Goal: Task Accomplishment & Management: Use online tool/utility

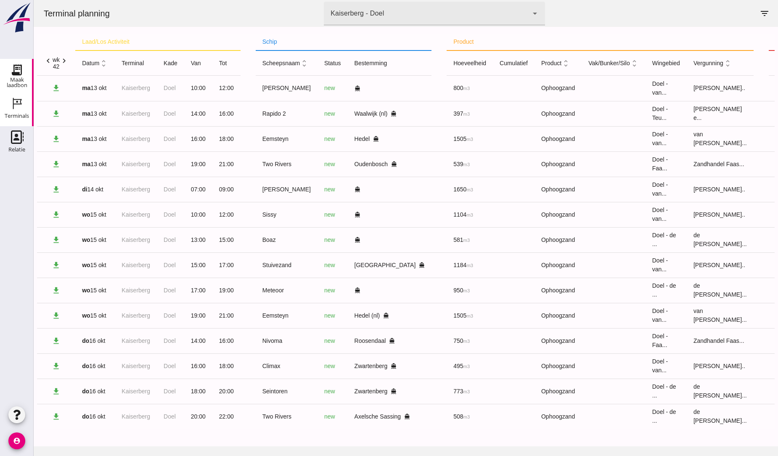
click at [16, 72] on use at bounding box center [16, 69] width 13 height 13
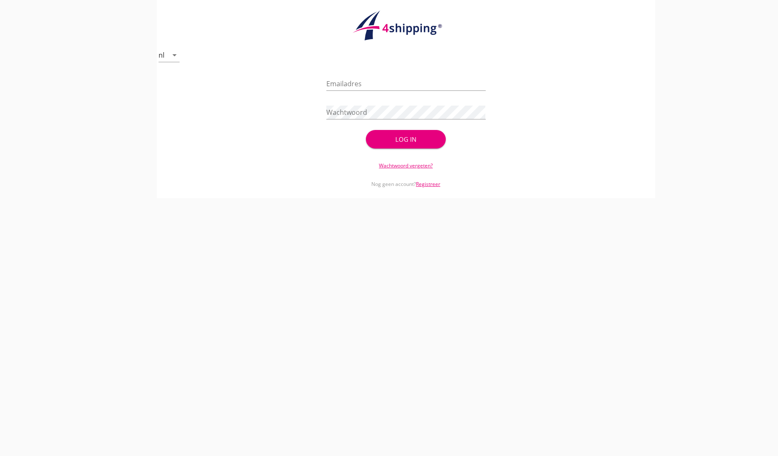
type input "[EMAIL_ADDRESS][DOMAIN_NAME]"
click at [406, 139] on div "Log in" at bounding box center [406, 140] width 53 height 10
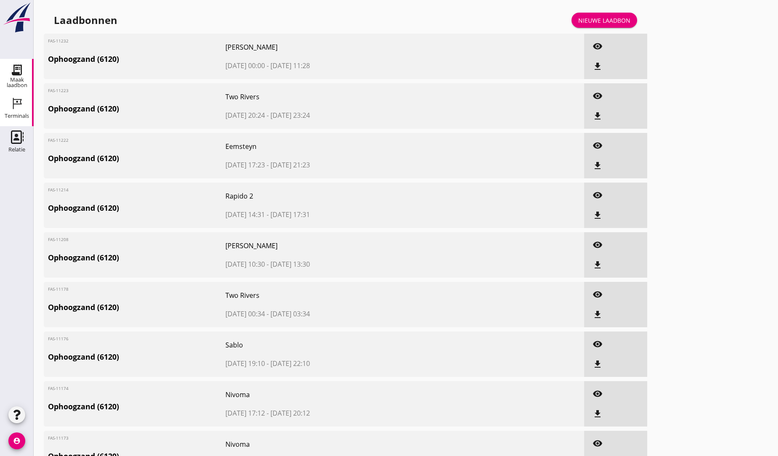
click at [22, 104] on icon "Terminals" at bounding box center [16, 103] width 13 height 13
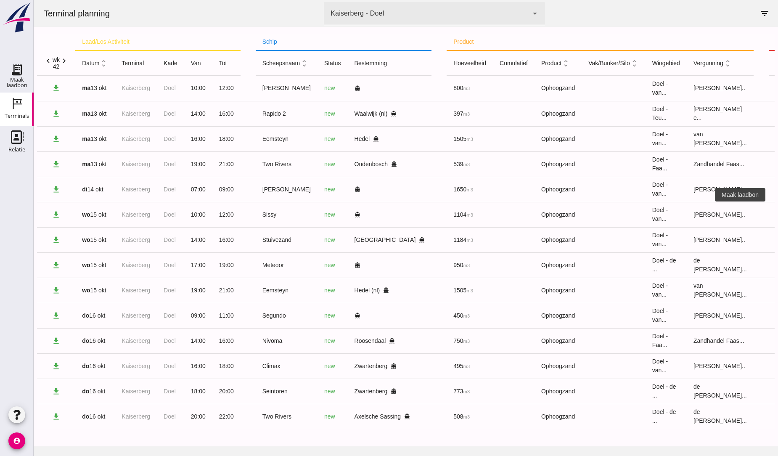
click at [778, 215] on icon "receipt_long" at bounding box center [785, 215] width 8 height 8
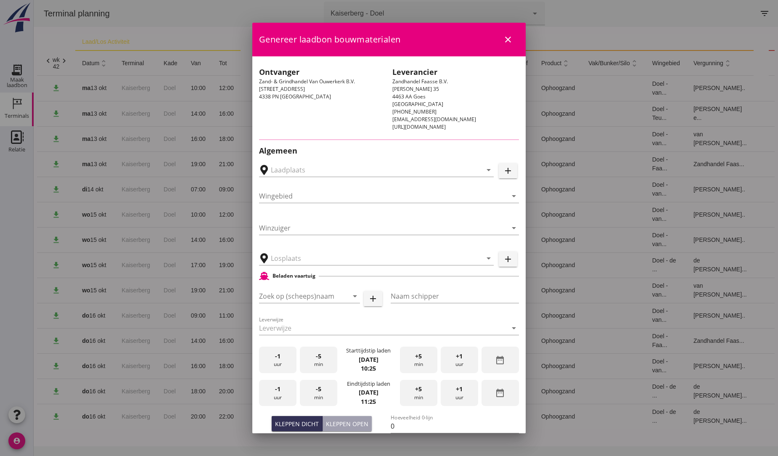
type input "[GEOGRAPHIC_DATA], [GEOGRAPHIC_DATA], [GEOGRAPHIC_DATA]"
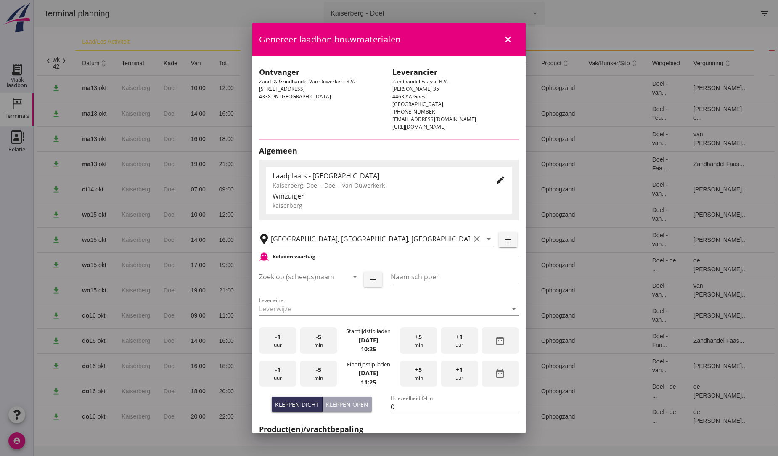
type input "Sissy"
type input "?"
type input "1104"
type input "Ophoogzand (6120)"
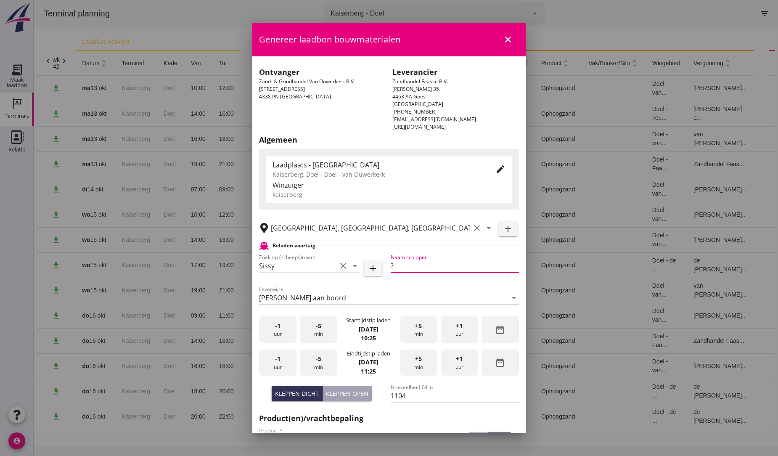
click at [397, 268] on input "?" at bounding box center [455, 265] width 128 height 13
type input "lex"
click at [438, 284] on div "Leverwijze [PERSON_NAME] aan boord arrow_drop_down" at bounding box center [389, 299] width 263 height 32
click at [503, 39] on icon "close" at bounding box center [508, 40] width 10 height 10
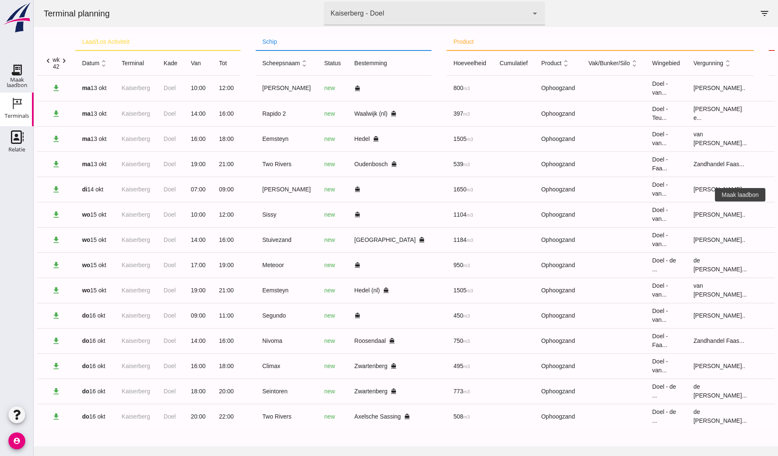
click at [778, 213] on icon "receipt_long" at bounding box center [785, 215] width 8 height 8
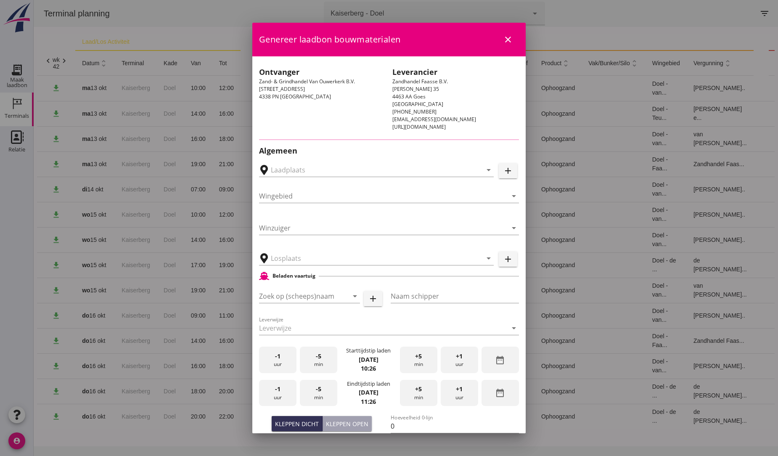
type input "[GEOGRAPHIC_DATA], [GEOGRAPHIC_DATA], [GEOGRAPHIC_DATA]"
type input "Sissy"
type input "?"
type input "1104"
type input "Ophoogzand (6120)"
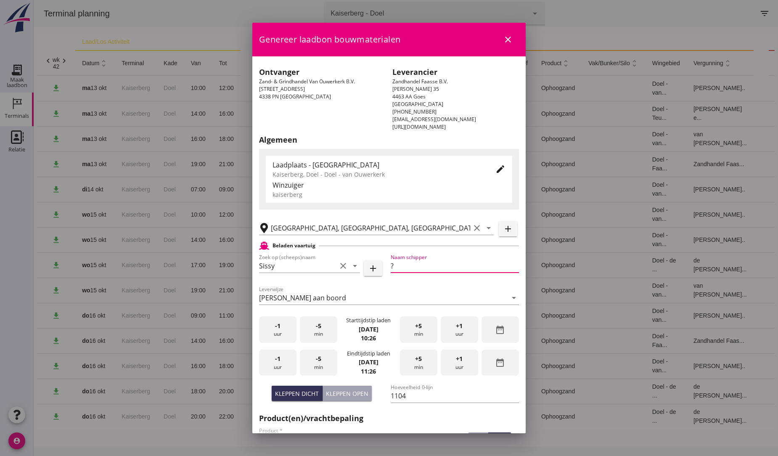
click at [396, 266] on input "?" at bounding box center [455, 265] width 128 height 13
type input "lex"
click at [394, 293] on div "[PERSON_NAME] aan boord" at bounding box center [383, 297] width 248 height 13
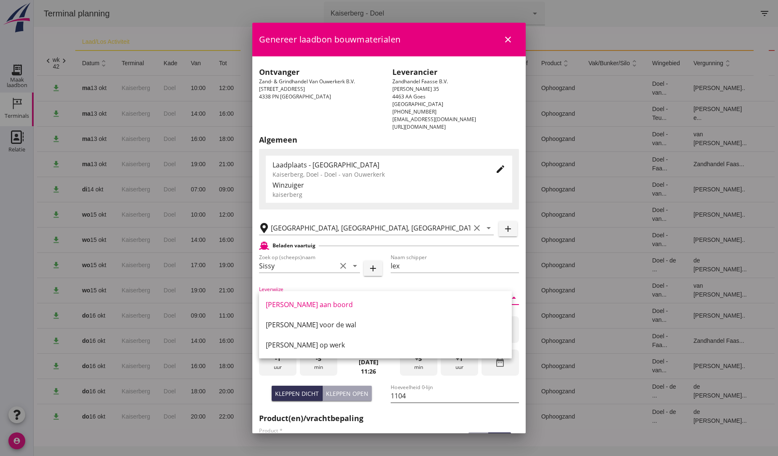
click at [469, 389] on input "1104" at bounding box center [455, 395] width 128 height 13
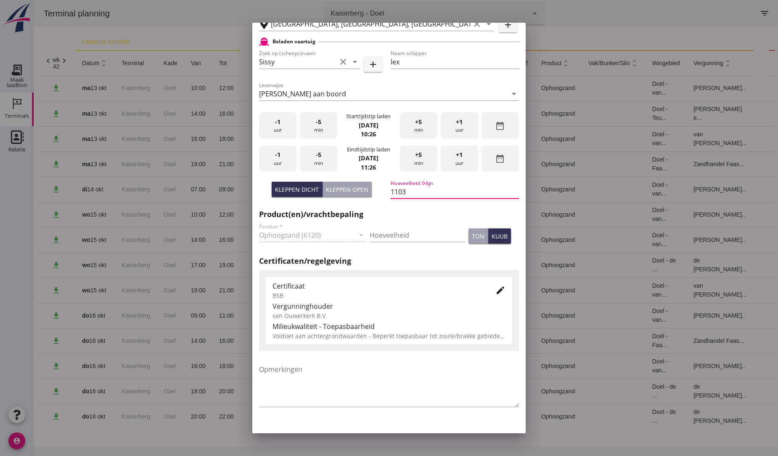
scroll to position [223, 0]
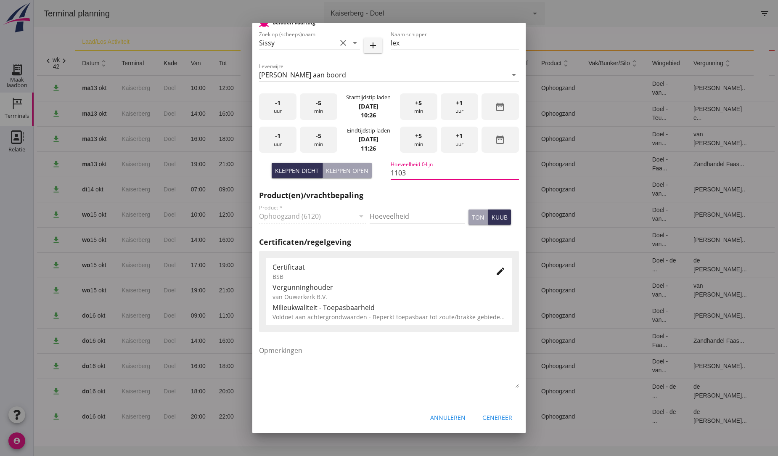
type input "1103"
click at [490, 417] on div "Genereer" at bounding box center [498, 417] width 30 height 9
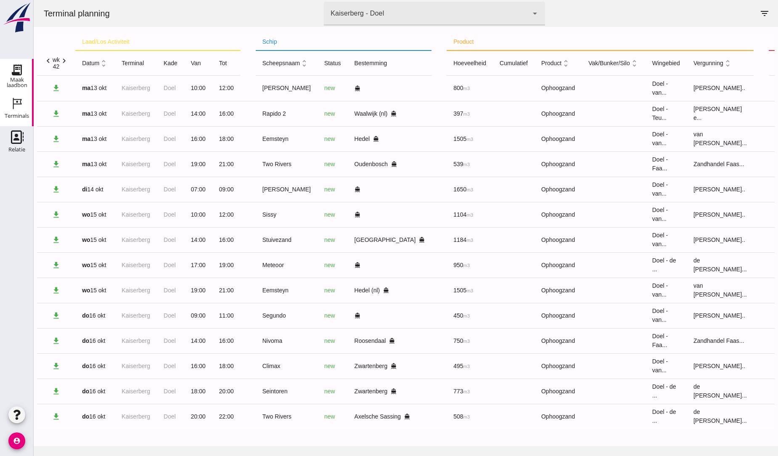
click at [13, 73] on use at bounding box center [16, 69] width 13 height 13
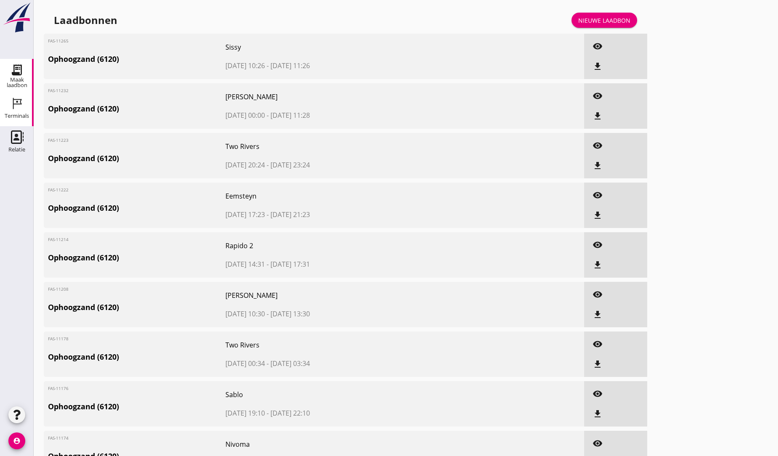
click at [16, 104] on use at bounding box center [17, 103] width 9 height 11
